Goal: Feedback & Contribution: Submit feedback/report problem

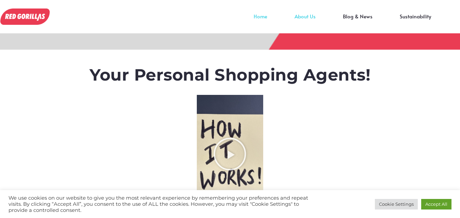
click at [308, 20] on link "About Us" at bounding box center [305, 21] width 48 height 10
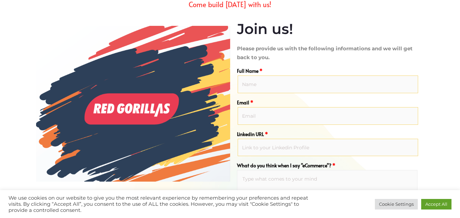
scroll to position [290, 0]
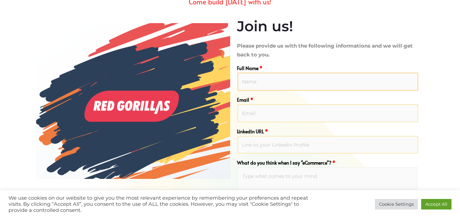
click at [296, 83] on input "Full Name *" at bounding box center [328, 82] width 181 height 18
type input "Khadin Akbar"
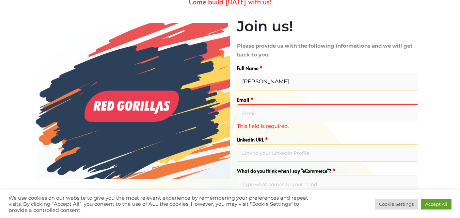
click at [265, 107] on input "Email *" at bounding box center [328, 114] width 181 height 18
paste input "https://chatgpt.com/g/g-68aa054b8b308191a95ac1a37946df9c-saas-seo-email-persona…"
type input "https://chatgpt.com/g/g-68aa054b8b308191a95ac1a37946df9c-saas-seo-email-persona…"
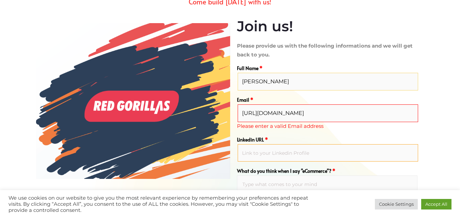
paste input "https://chatgpt.com/g/g-68aa054b8b308191a95ac1a37946df9c-saas-seo-email-persona…"
type input "https://chatgpt.com/g/g-68aa054b8b308191a95ac1a37946df9c-saas-seo-email-persona…"
click at [285, 118] on input "https://chatgpt.com/g/g-68aa054b8b308191a95ac1a37946df9c-saas-seo-email-persona…" at bounding box center [328, 114] width 181 height 18
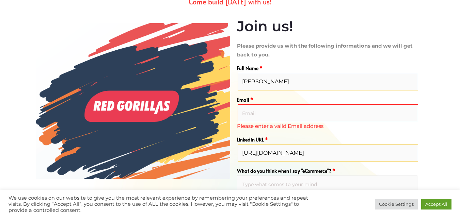
type input "hello@khadinakbar.com"
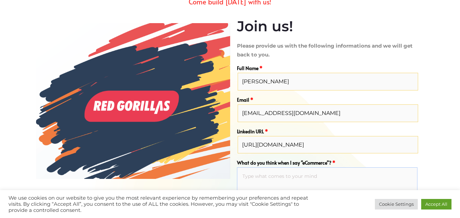
paste textarea "https://chatgpt.com/g/g-68aa054b8b308191a95ac1a37946df9c-saas-seo-email-persona…"
type textarea "https://chatgpt.com/g/g-68aa054b8b308191a95ac1a37946df9c-saas-seo-email-persona…"
paste textarea "Hey, I recently found RedGorillas and really liked its ability to act as a smar…"
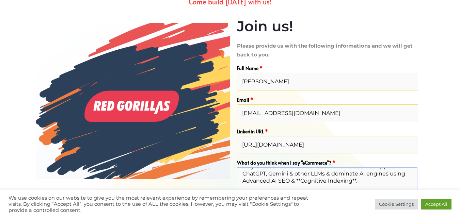
type textarea "Hey, I recently found RedGorillas and really liked its ability to act as a smar…"
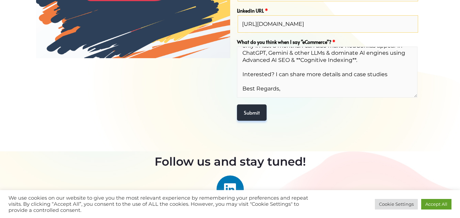
scroll to position [415, 0]
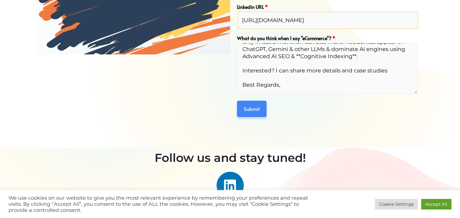
click at [248, 105] on button "Submit" at bounding box center [252, 109] width 30 height 16
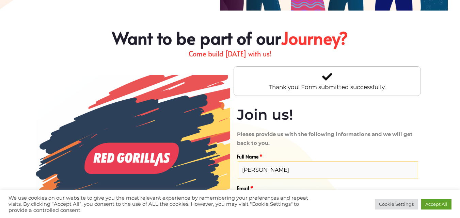
scroll to position [237, 0]
